Goal: Check status: Check status

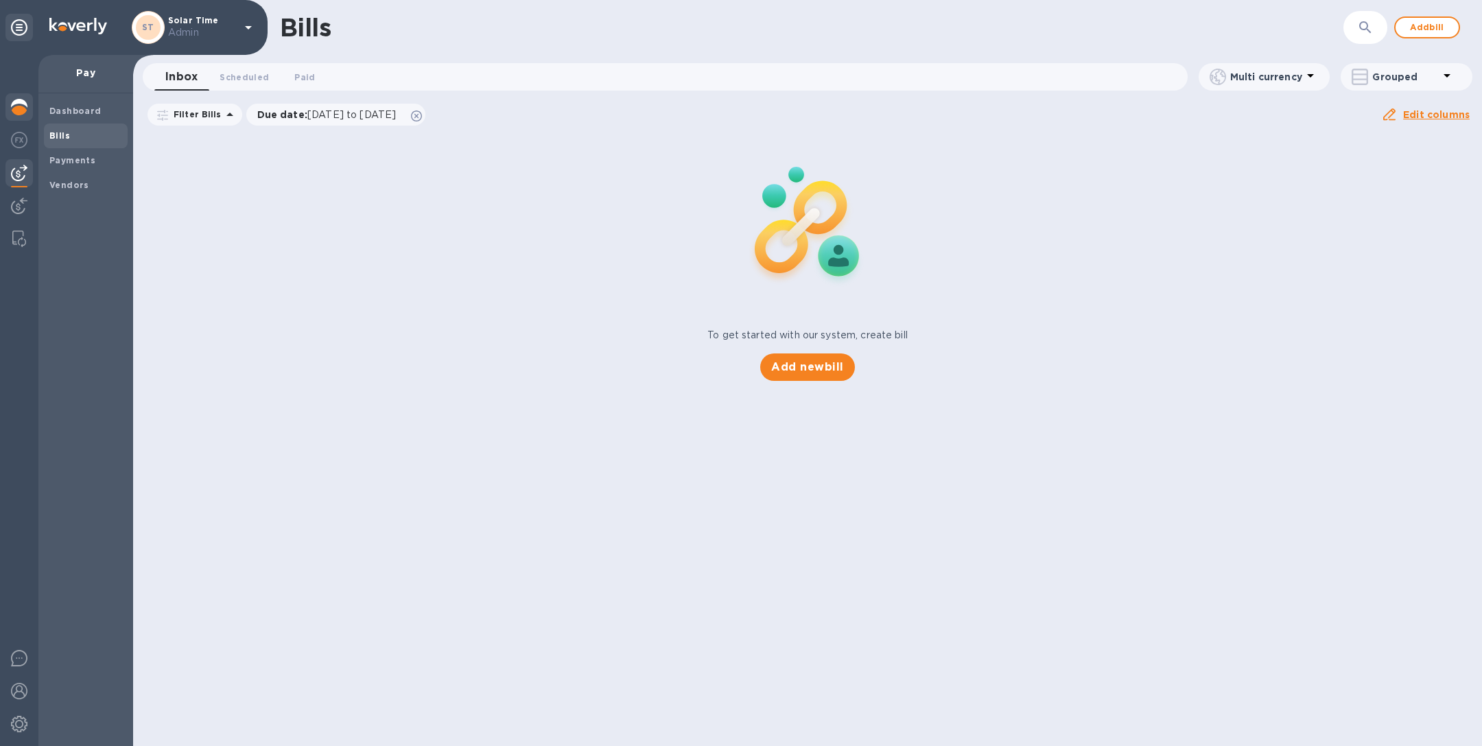
click at [24, 102] on img at bounding box center [19, 107] width 16 height 16
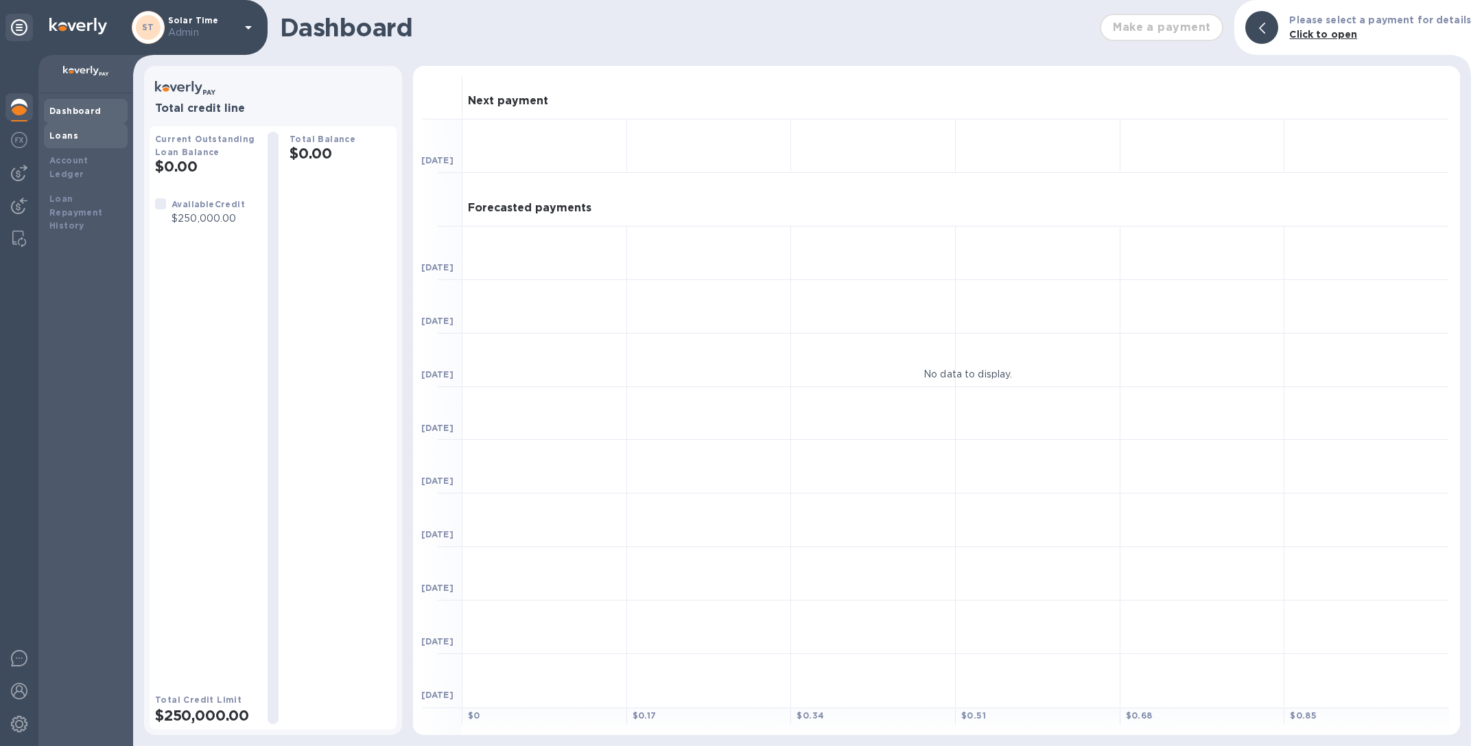
click at [83, 140] on div "Loans" at bounding box center [85, 136] width 73 height 14
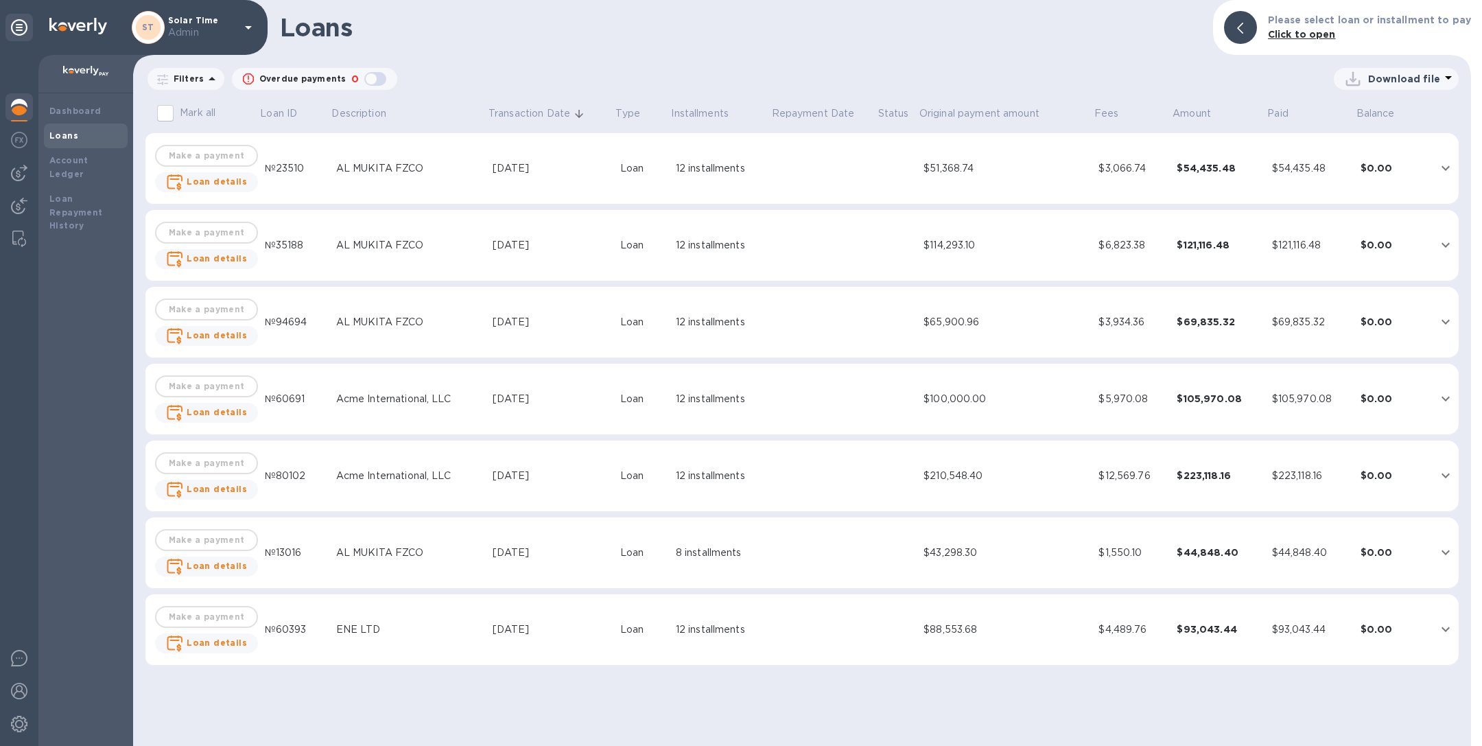
click at [393, 172] on div "AL MUKITA FZCO" at bounding box center [409, 168] width 146 height 14
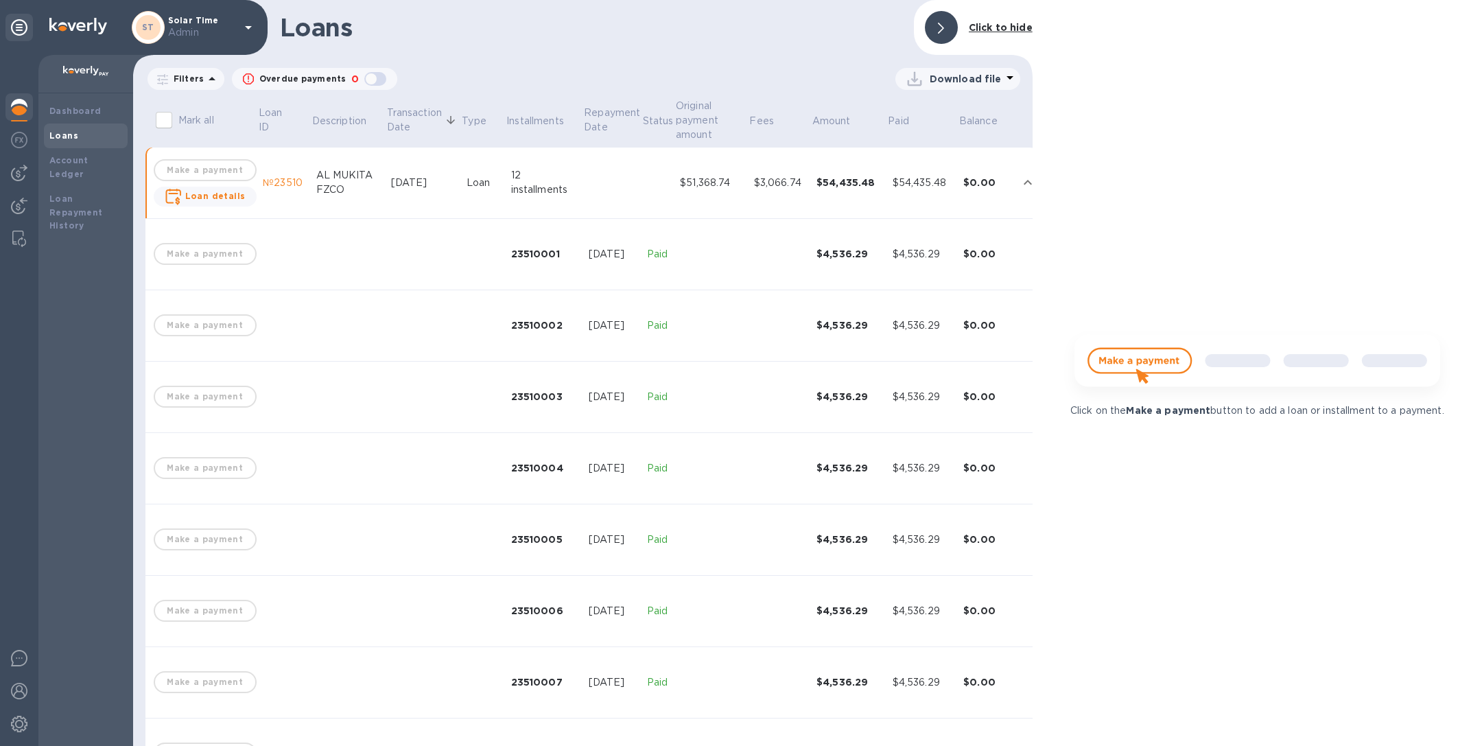
click at [422, 179] on div "Jun 23, 2025" at bounding box center [423, 183] width 64 height 14
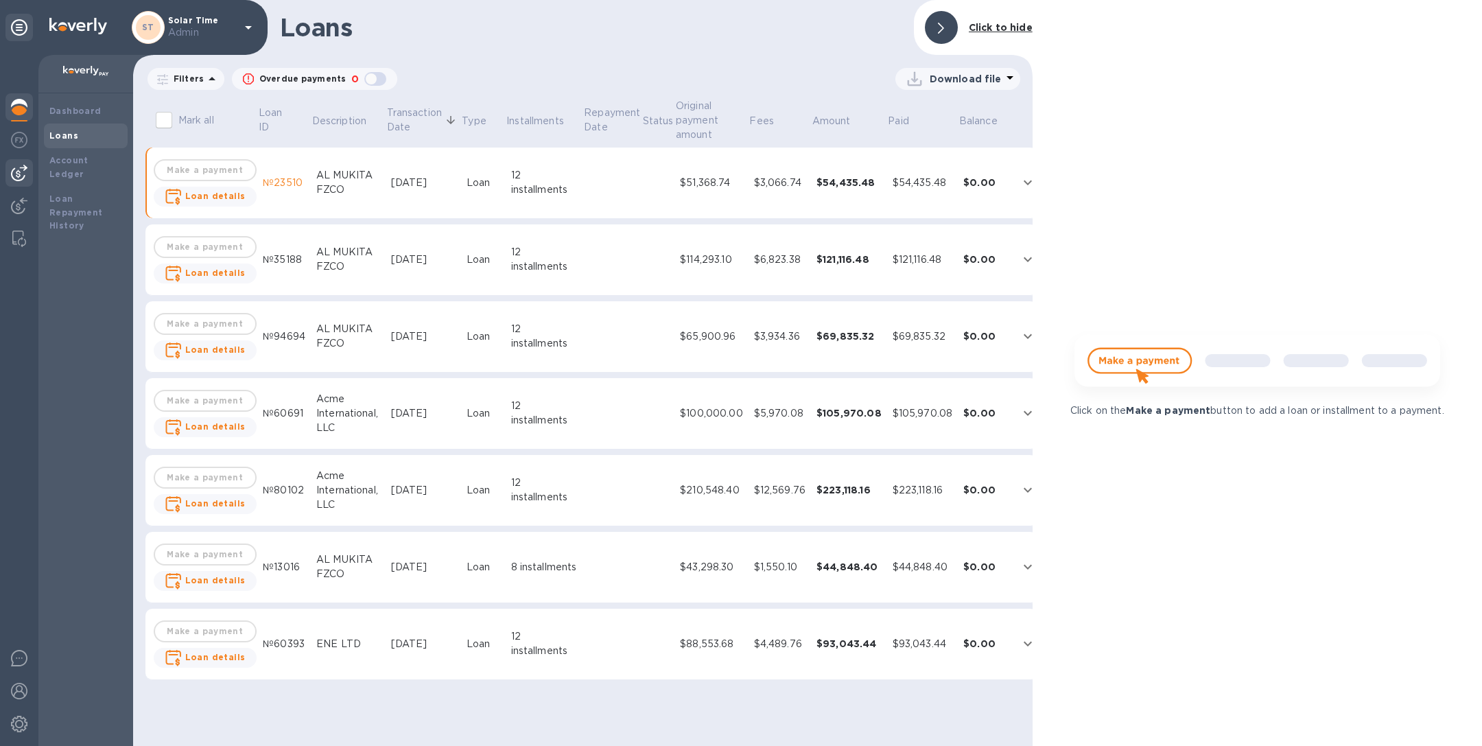
click at [16, 168] on img at bounding box center [19, 173] width 16 height 16
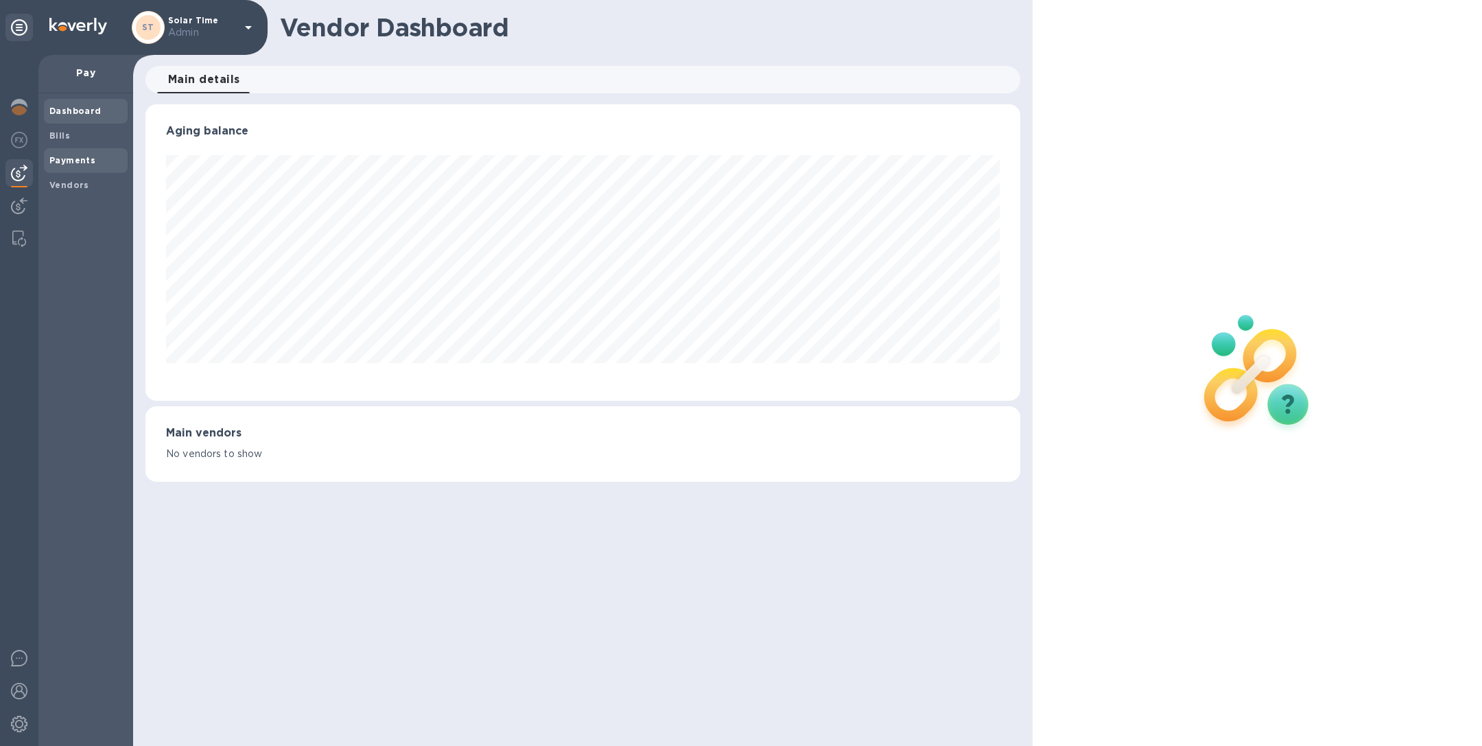
scroll to position [296, 874]
click at [75, 163] on b "Payments" at bounding box center [72, 160] width 46 height 10
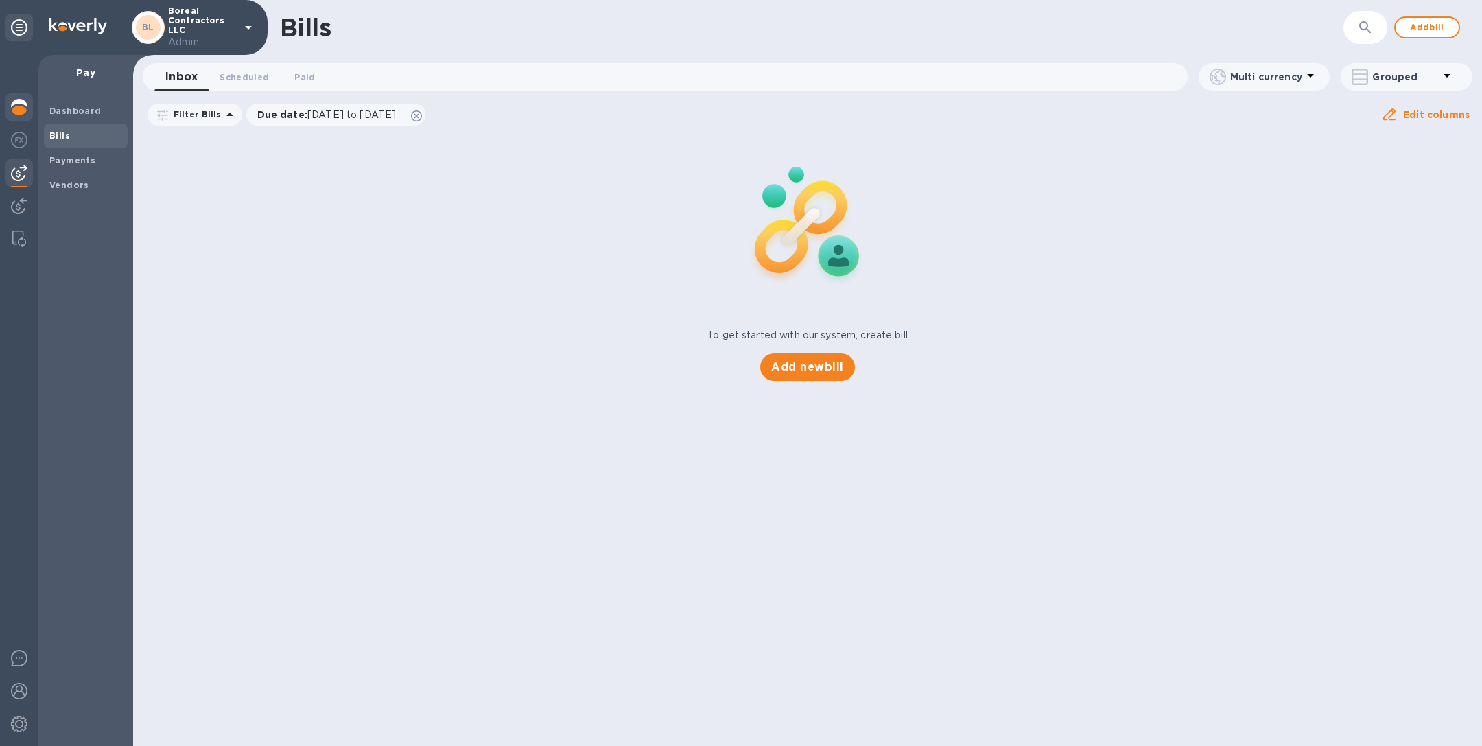
click at [17, 109] on img at bounding box center [19, 107] width 16 height 16
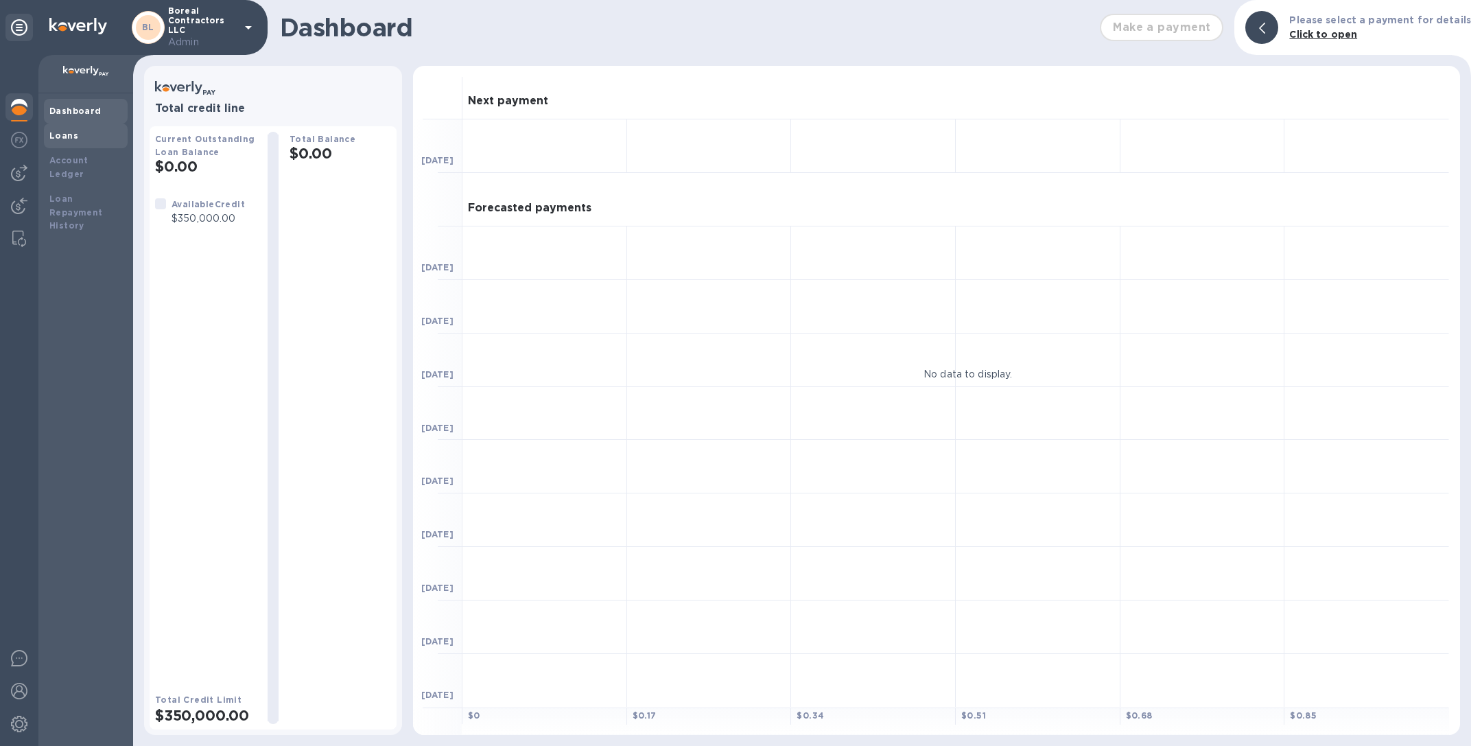
click at [78, 130] on div "Loans" at bounding box center [85, 136] width 73 height 14
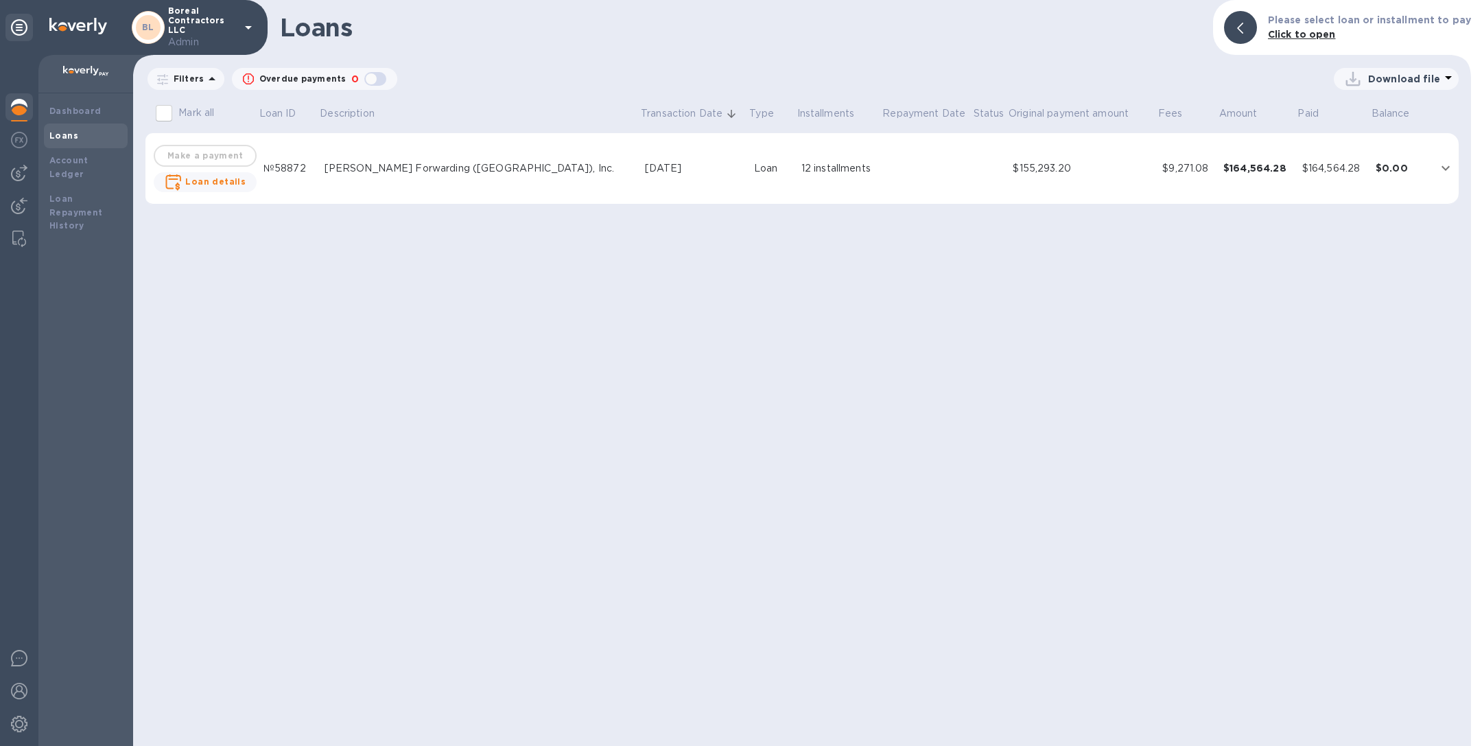
click at [443, 177] on td "JAS Forwarding (USA), Inc." at bounding box center [479, 168] width 321 height 71
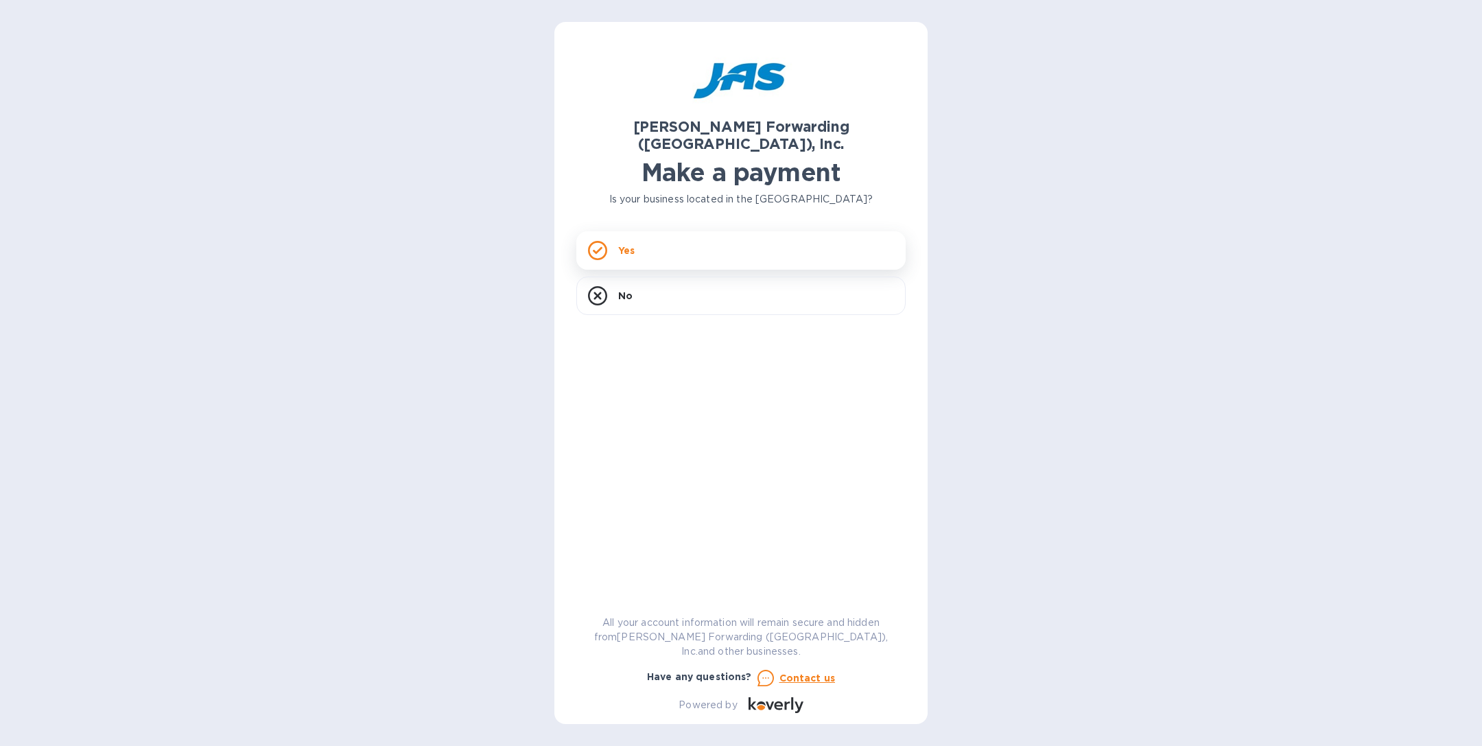
click at [778, 231] on div "Yes" at bounding box center [740, 250] width 329 height 38
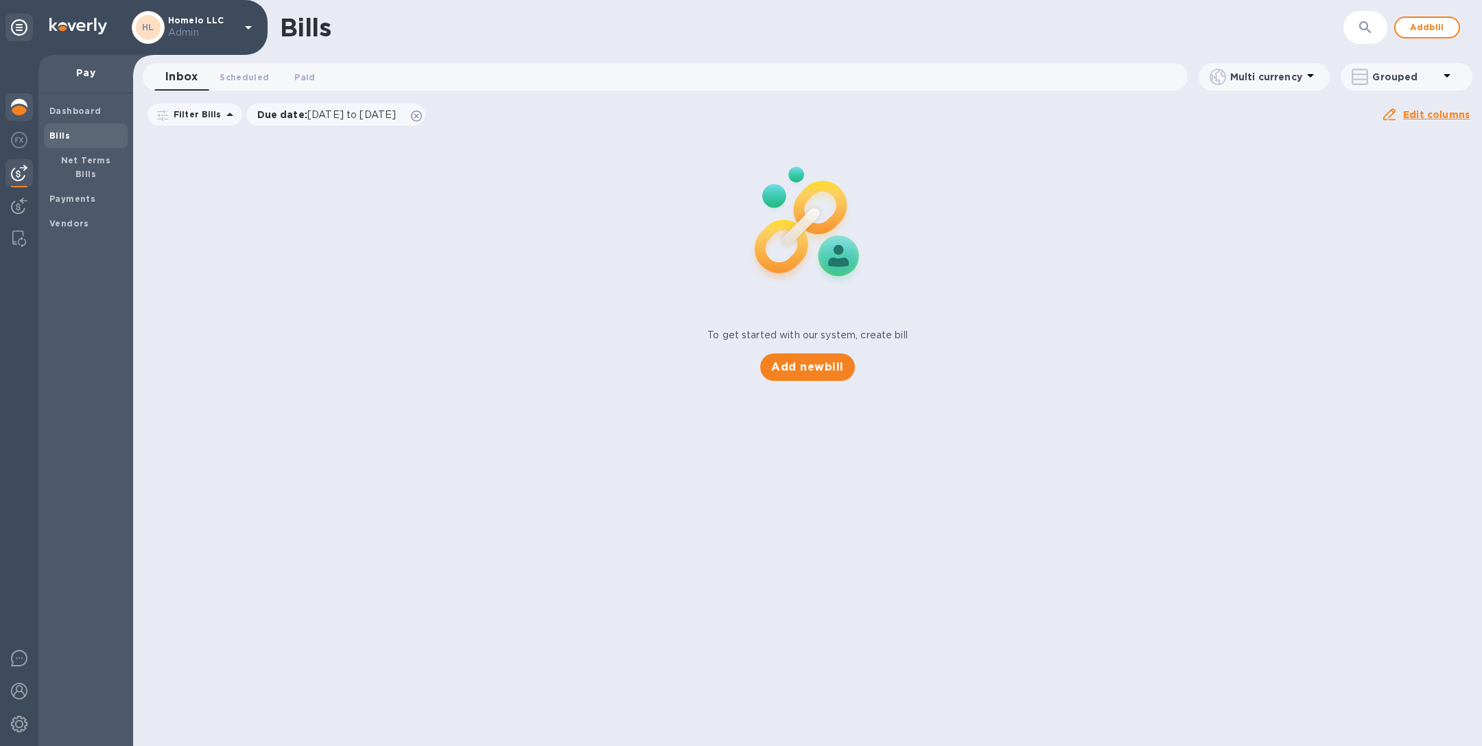
click at [16, 107] on img at bounding box center [19, 107] width 16 height 16
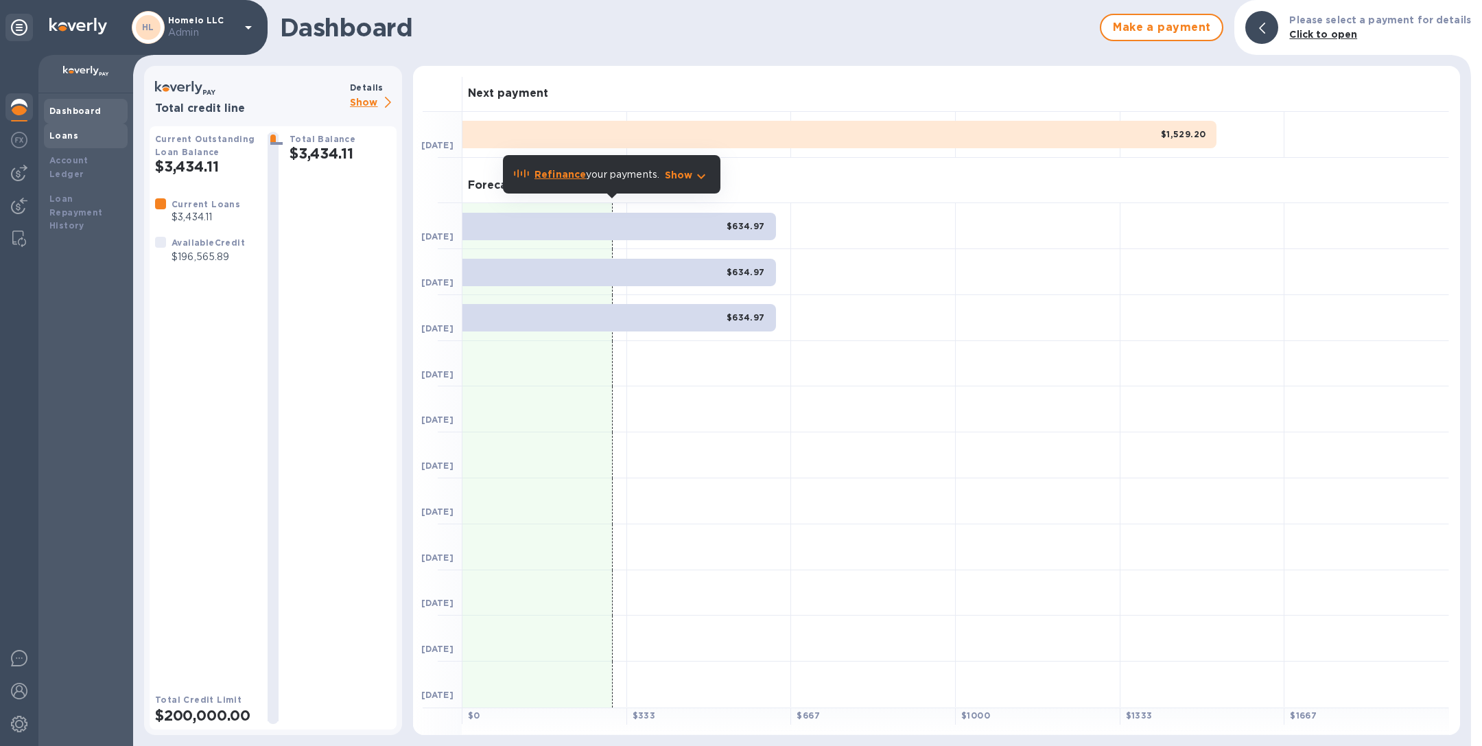
click at [84, 134] on div "Loans" at bounding box center [85, 136] width 73 height 14
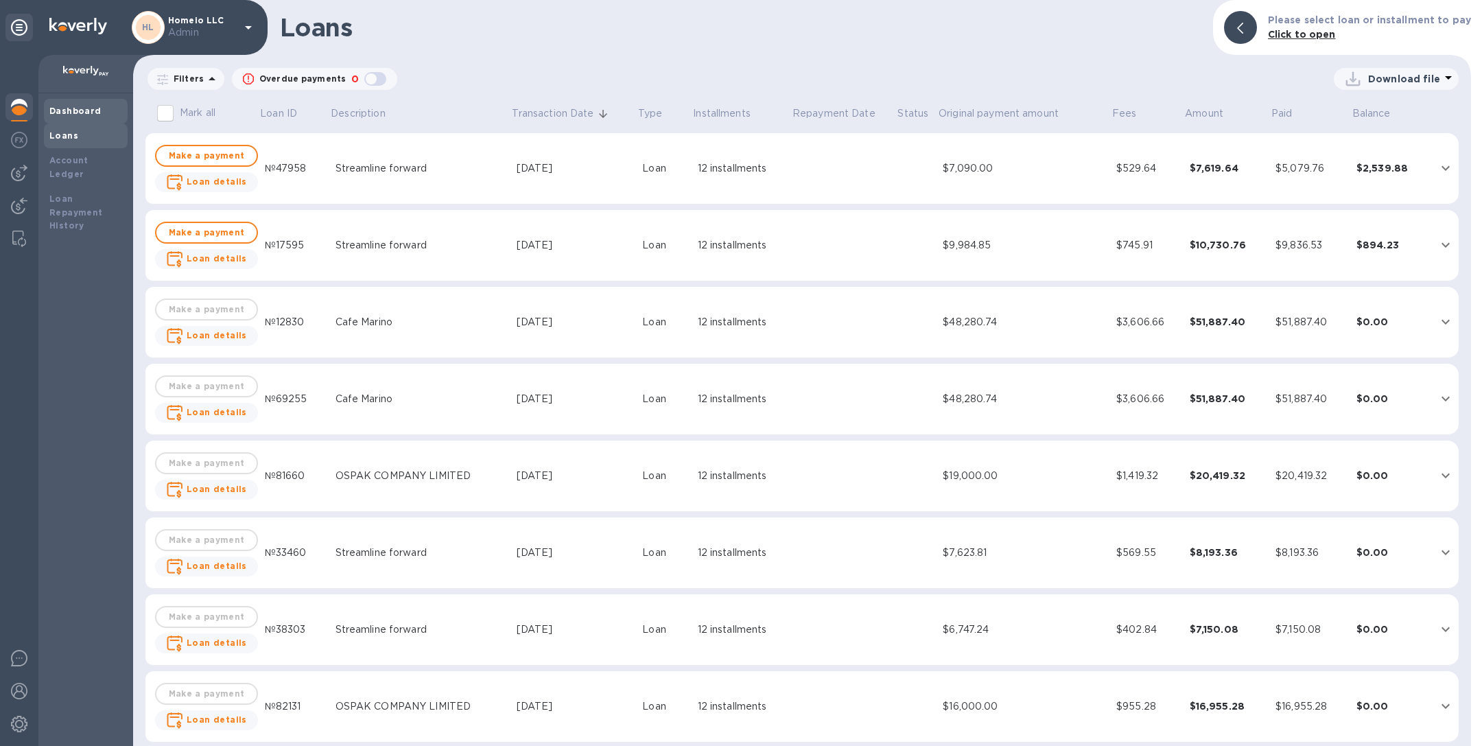
click at [75, 104] on div "Dashboard" at bounding box center [85, 111] width 73 height 14
